Goal: Navigation & Orientation: Find specific page/section

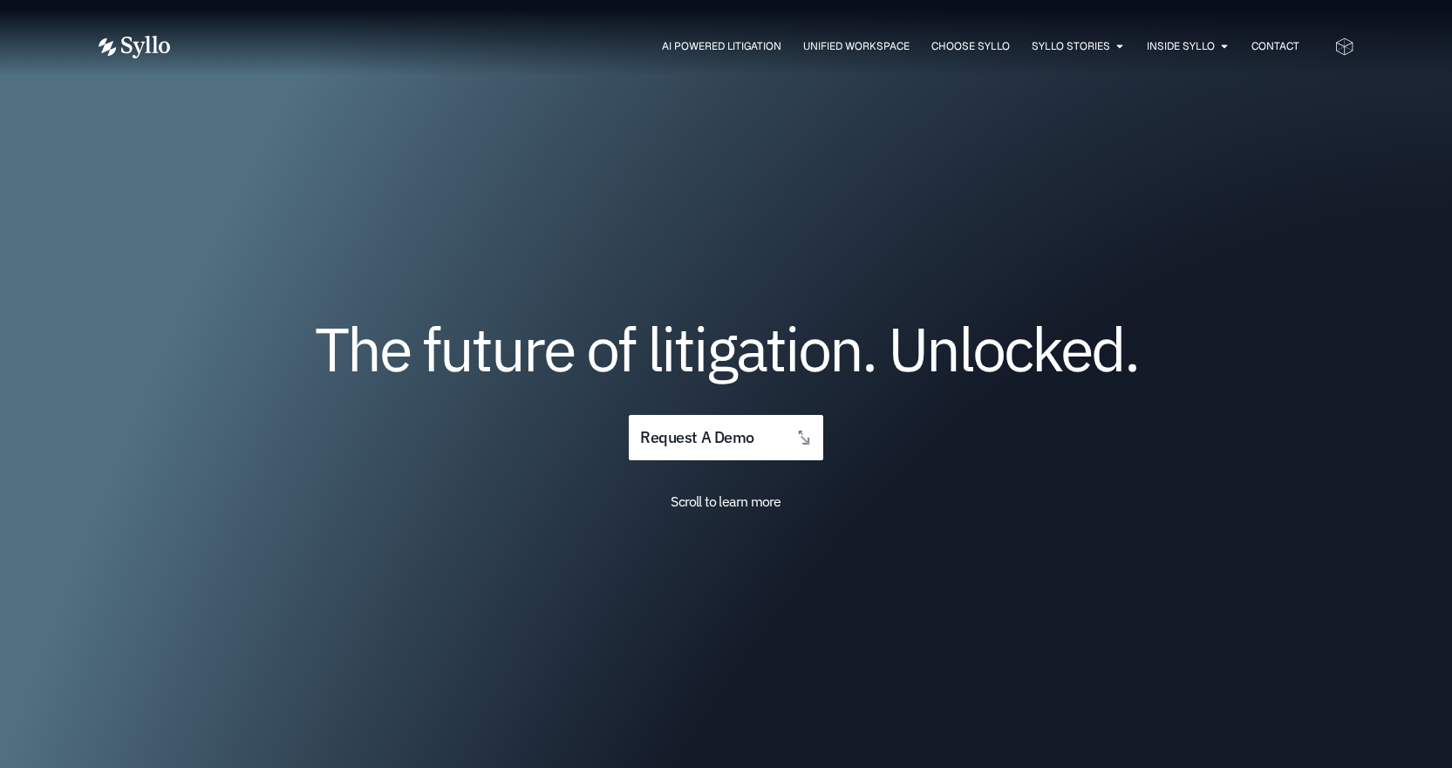
click at [1036, 30] on div "AI Powered Litigation Unified Workspace Choose Syllo Syllo Stories Close Syllo …" at bounding box center [727, 46] width 1256 height 93
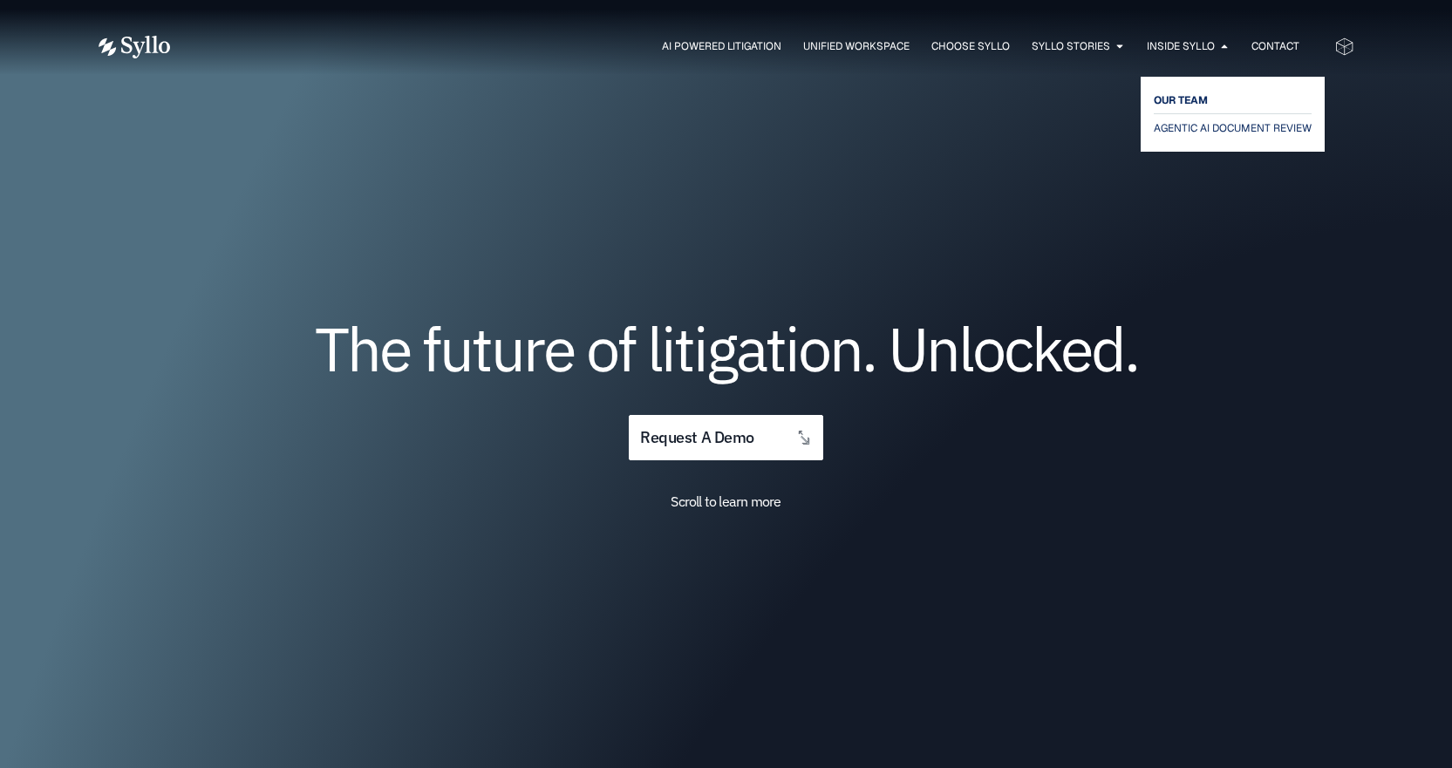
click at [1186, 95] on span "OUR TEAM" at bounding box center [1181, 100] width 54 height 21
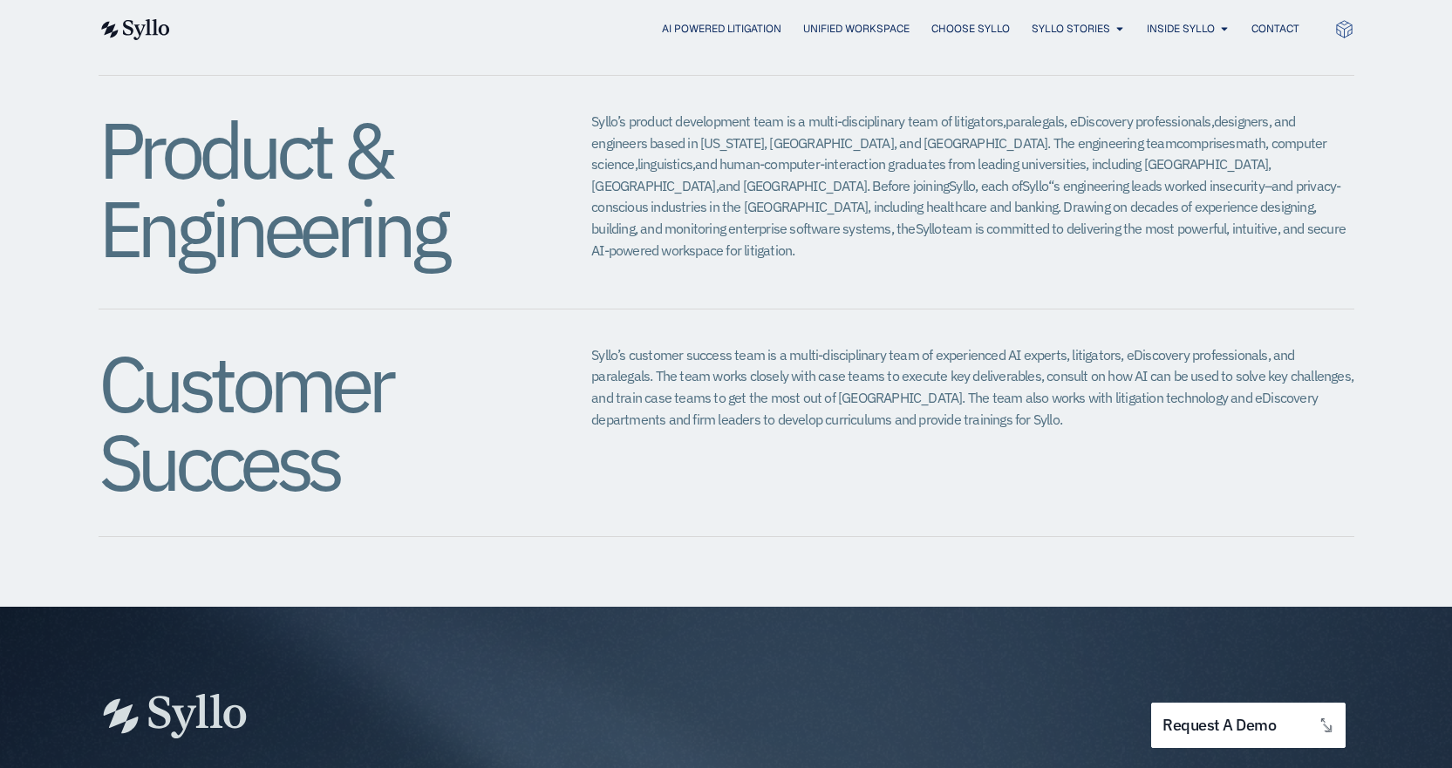
scroll to position [2180, 0]
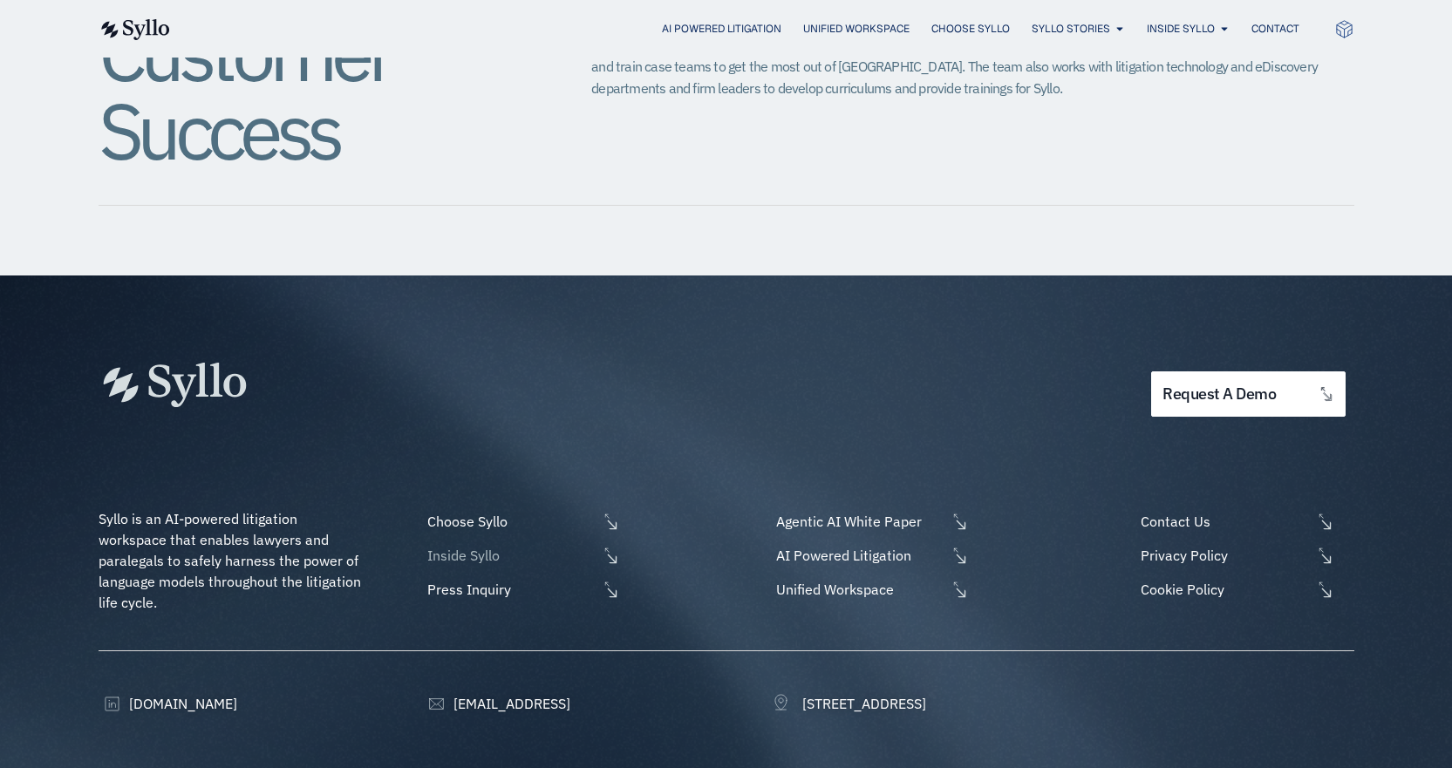
click at [474, 545] on span "Inside Syllo" at bounding box center [510, 555] width 174 height 21
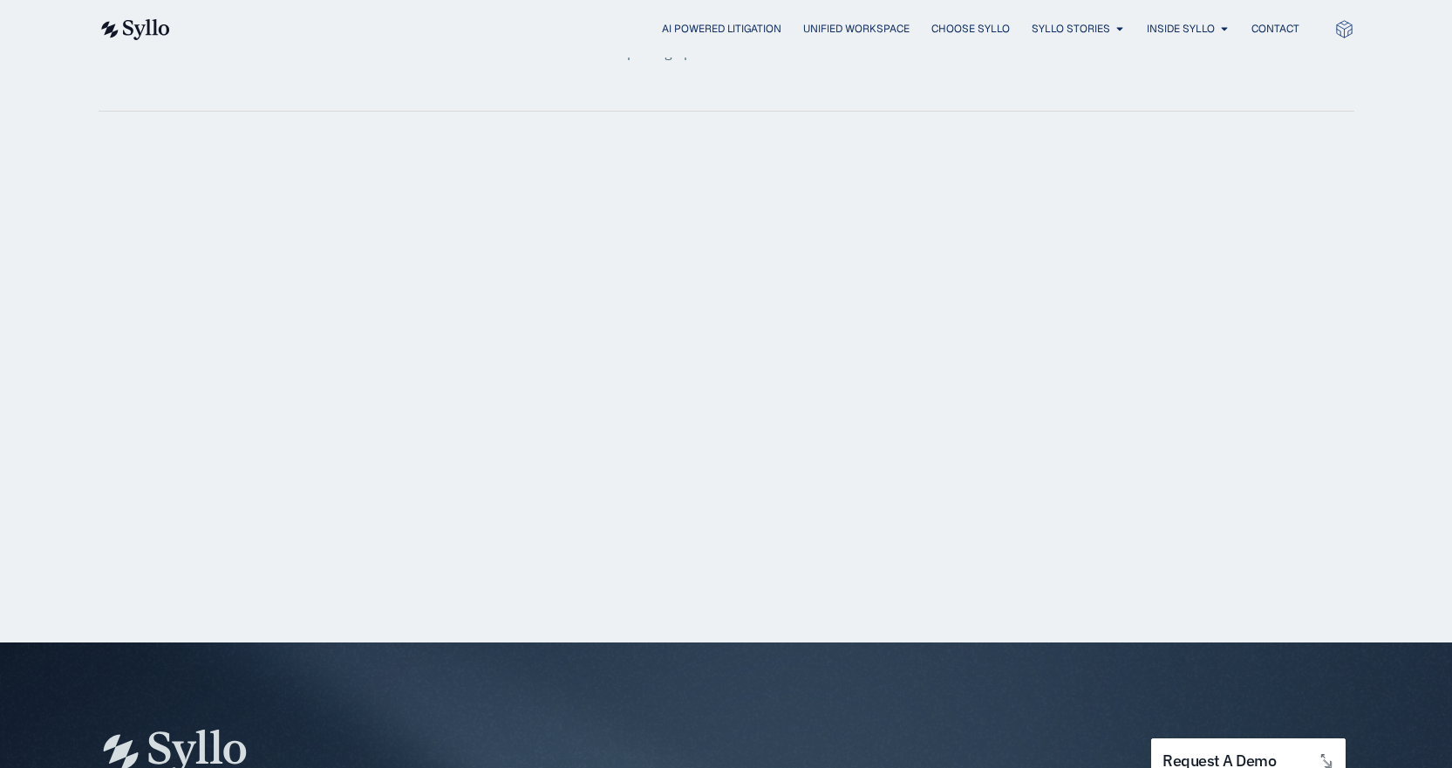
scroll to position [2093, 0]
